Goal: Task Accomplishment & Management: Manage account settings

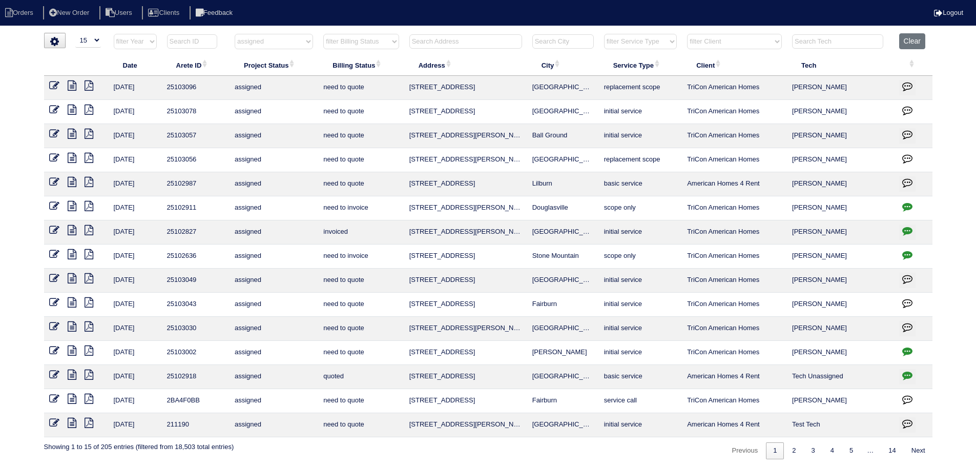
select select "15"
select select "assigned"
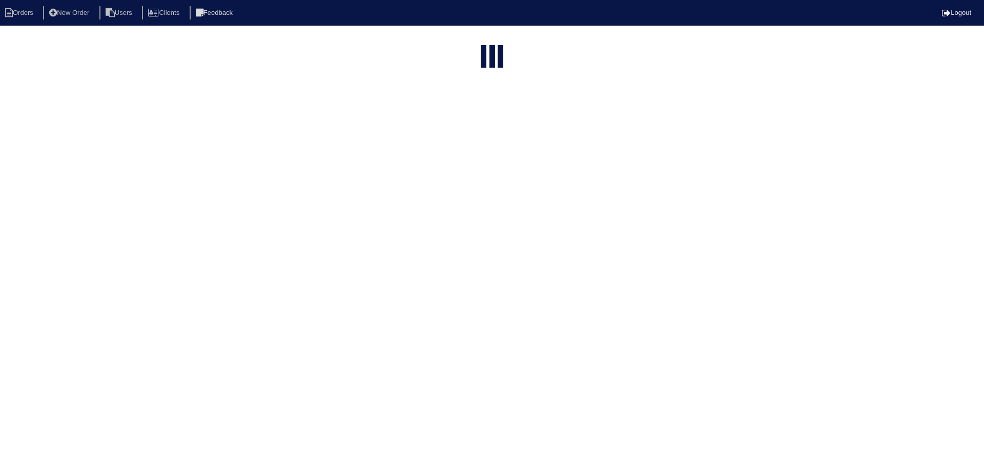
select select "15"
select select "assigned"
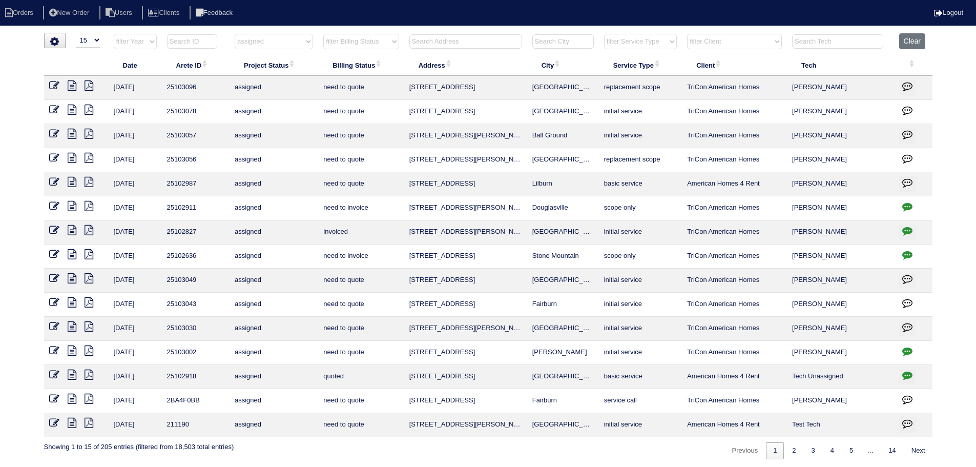
drag, startPoint x: 587, startPoint y: 233, endPoint x: 397, endPoint y: 236, distance: 190.1
click at [397, 236] on tr "[DATE] 25102827 assigned invoiced 2937 [PERSON_NAME] Dr [PERSON_NAME] initial s…" at bounding box center [488, 232] width 888 height 24
copy tr "[STREET_ADDRESS][PERSON_NAME][PERSON_NAME]"
click at [913, 36] on button "Clear" at bounding box center [912, 41] width 26 height 16
select select
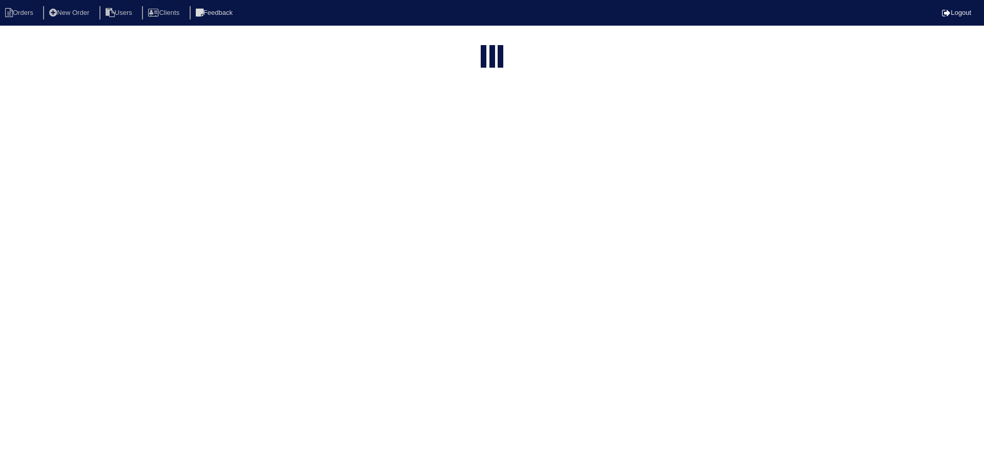
select select "15"
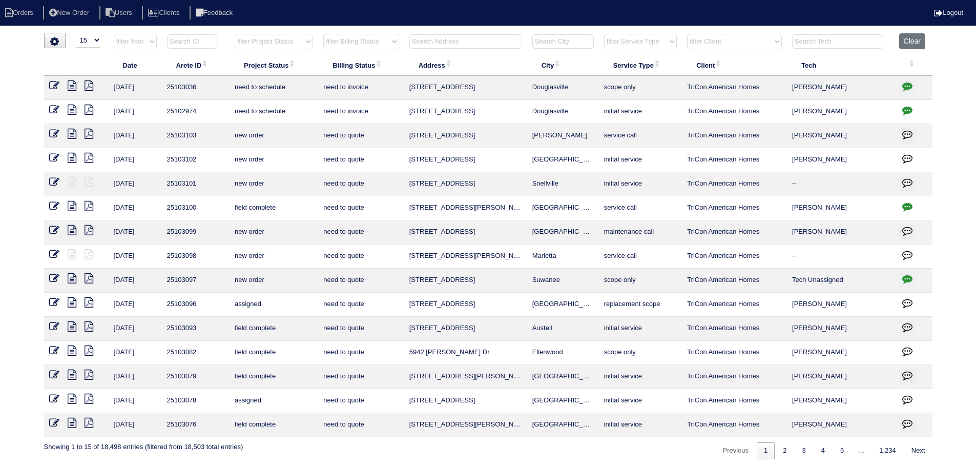
click at [638, 42] on select "filter Service Type -- Any Service Type -- initial service basic service mainte…" at bounding box center [640, 41] width 73 height 15
click at [604, 34] on select "filter Service Type -- Any Service Type -- initial service basic service mainte…" at bounding box center [640, 41] width 73 height 15
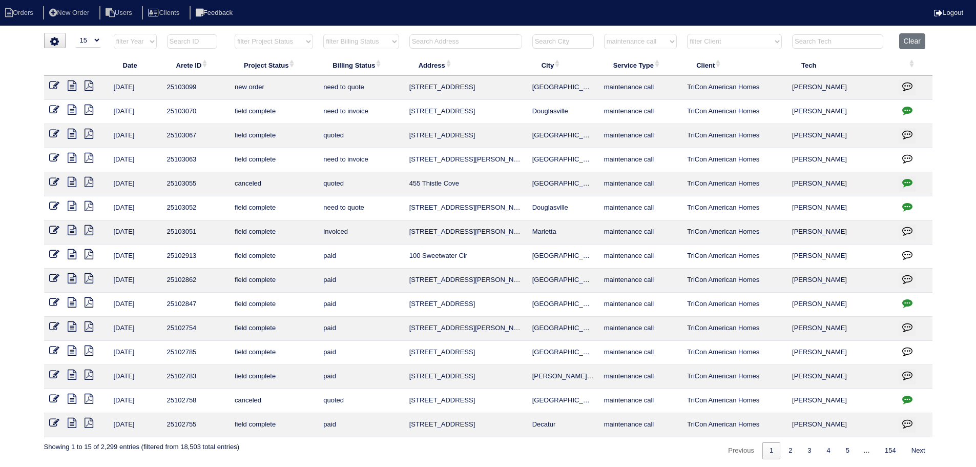
click at [642, 41] on select "filter Service Type -- Any Service Type -- initial service basic service mainte…" at bounding box center [640, 41] width 73 height 15
click at [604, 34] on select "filter Service Type -- Any Service Type -- initial service basic service mainte…" at bounding box center [640, 41] width 73 height 15
select select "service call"
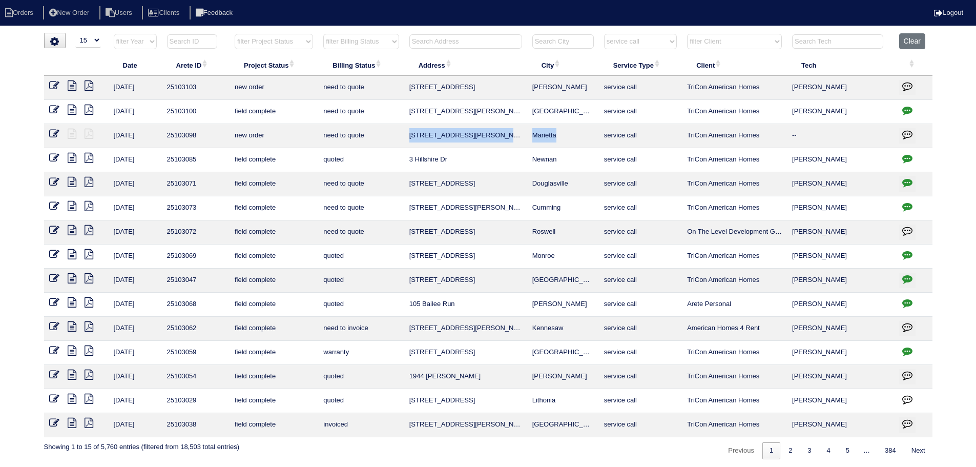
drag, startPoint x: 572, startPoint y: 133, endPoint x: 411, endPoint y: 132, distance: 160.9
click at [411, 132] on tr "8/21/25 25103098 new order need to quote 570 Lullingstone Dr SE Marietta servic…" at bounding box center [488, 136] width 888 height 24
copy tr "570 Lullingstone Dr SE Marietta"
click at [73, 111] on icon at bounding box center [72, 110] width 9 height 10
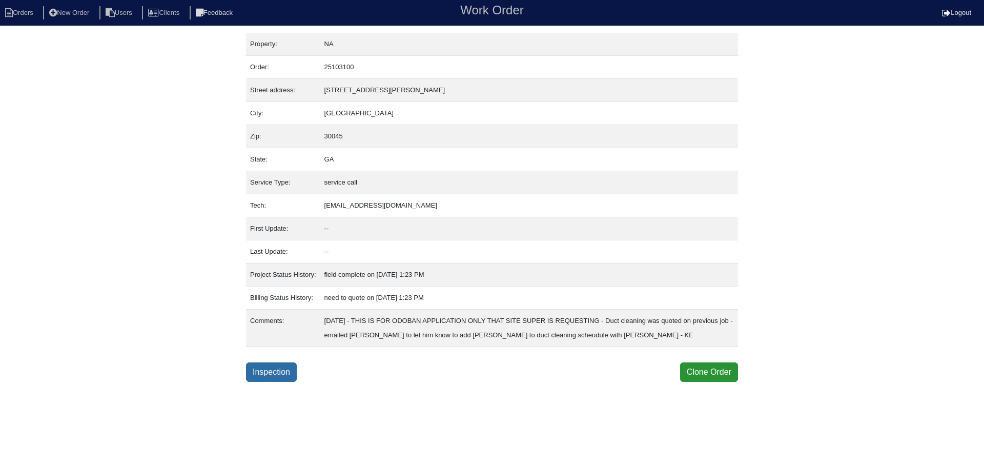
click at [282, 371] on link "Inspection" at bounding box center [271, 371] width 51 height 19
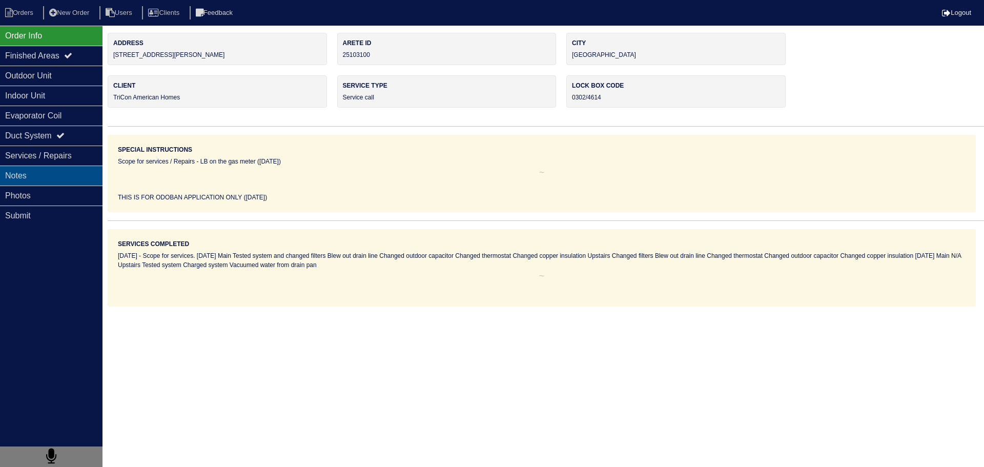
click at [88, 174] on div "Notes" at bounding box center [51, 175] width 102 height 20
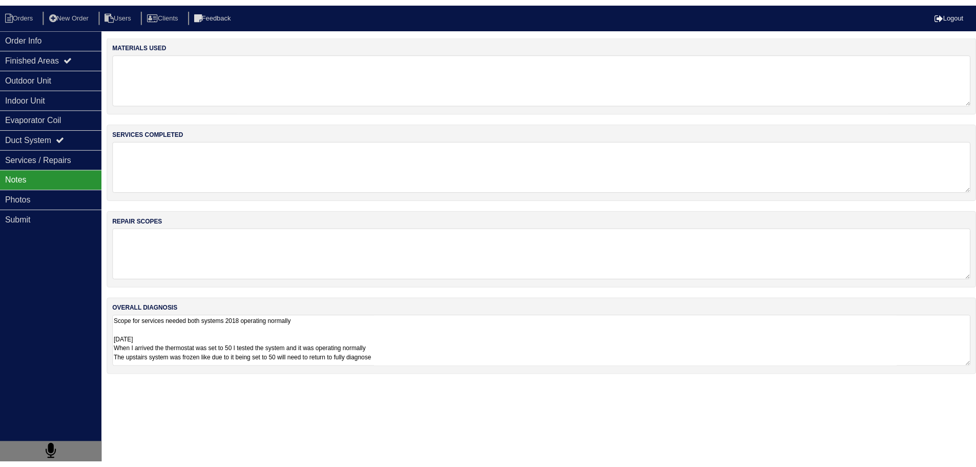
scroll to position [35, 0]
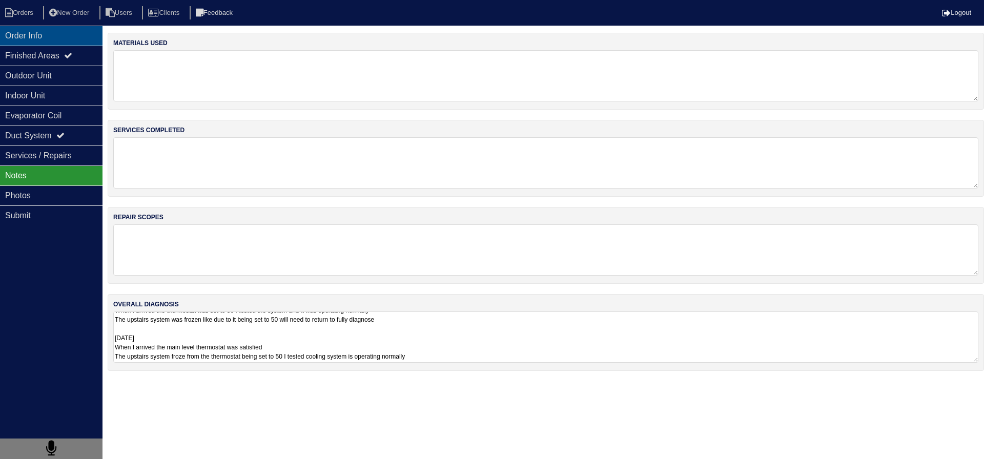
click at [77, 32] on div "Order Info" at bounding box center [51, 36] width 102 height 20
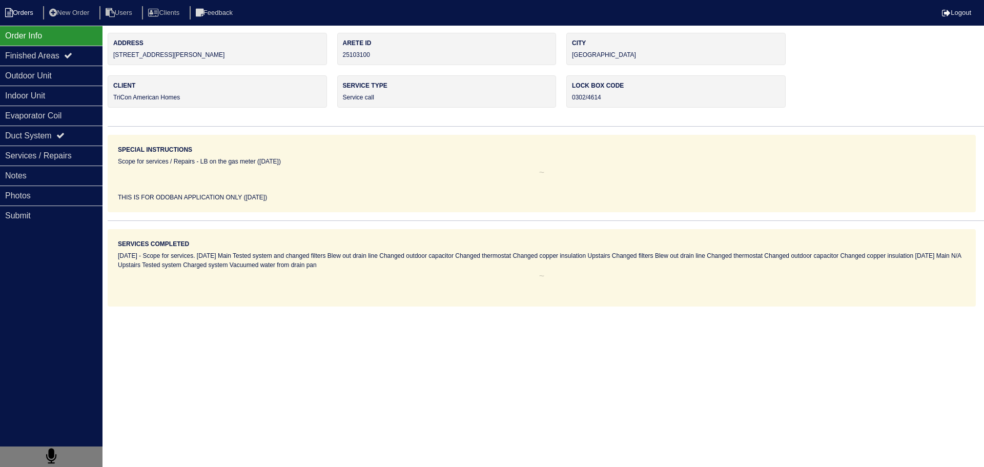
click at [35, 12] on li "Orders" at bounding box center [20, 13] width 41 height 14
select select "15"
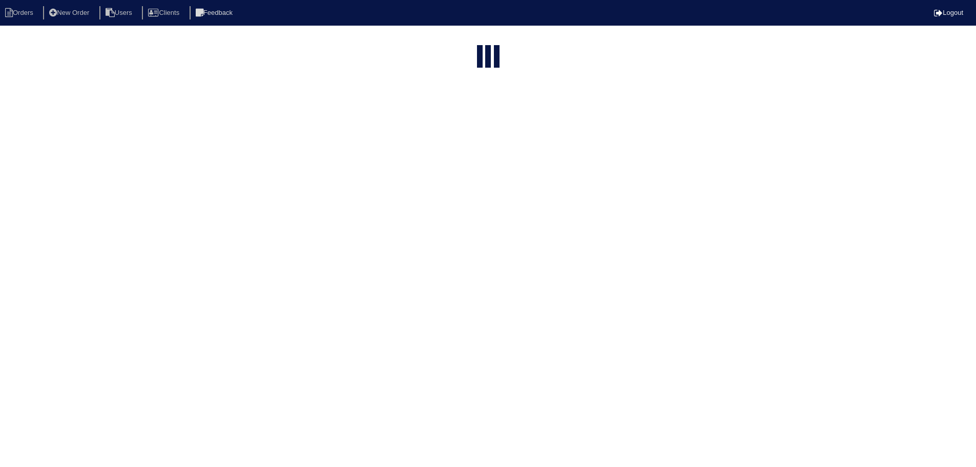
select select "service call"
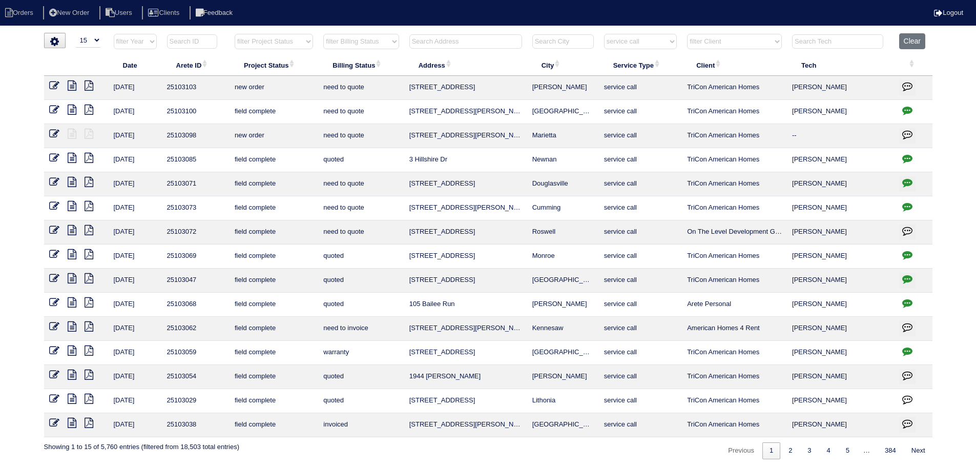
click at [909, 112] on icon "button" at bounding box center [907, 110] width 10 height 10
type textarea "8/21/25 - THIS IS FOR ODOBAN APPLICATION ONLY THAT SITE SUPER IS REQUESTING - D…"
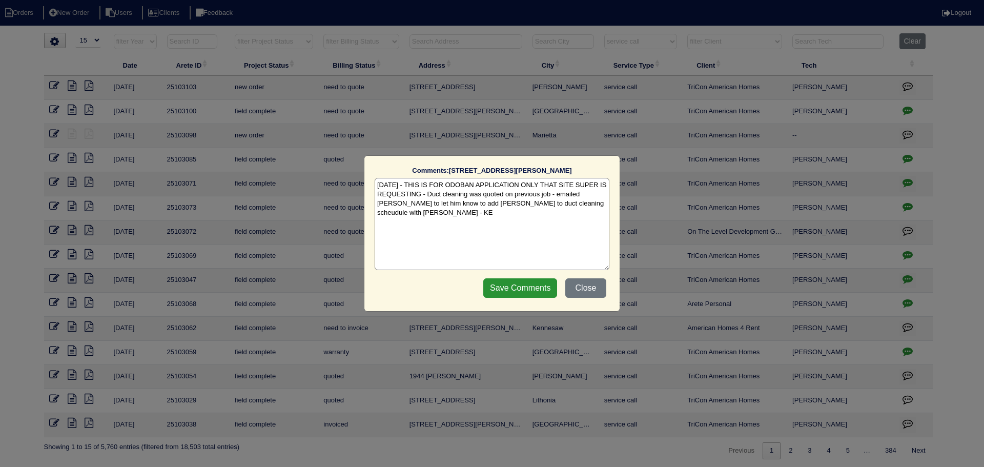
click at [909, 112] on div "Comments: 741 Simon Park Cir The comments on file have changed since you starte…" at bounding box center [492, 233] width 984 height 467
